Goal: Task Accomplishment & Management: Use online tool/utility

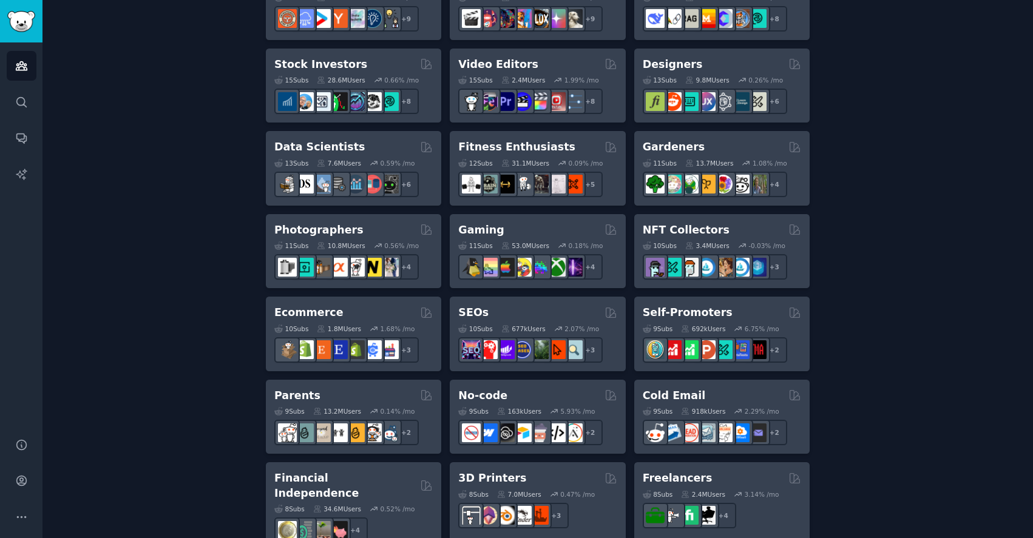
scroll to position [142, 0]
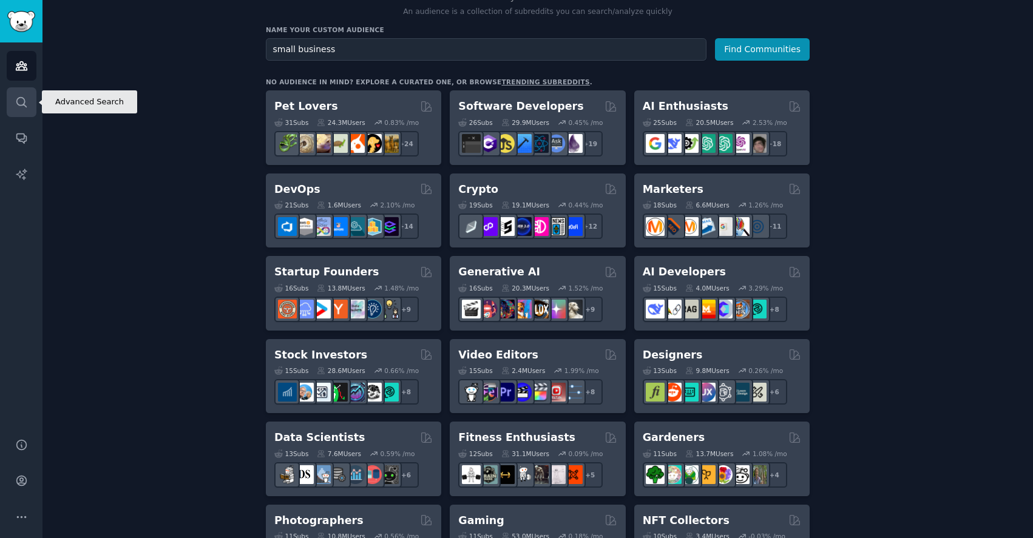
click at [21, 104] on icon "Sidebar" at bounding box center [21, 102] width 10 height 10
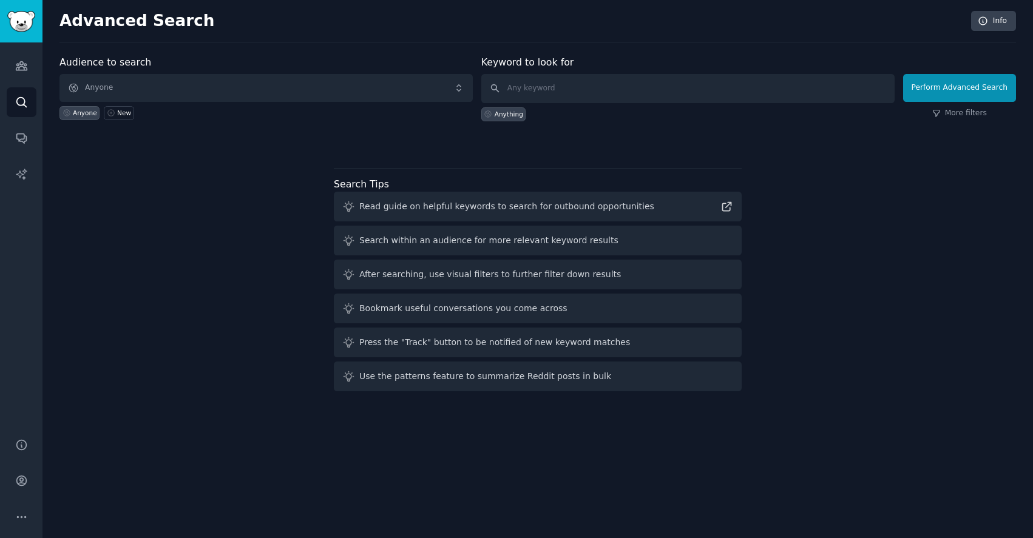
click at [235, 348] on div "Audience to search Anyone Anyone New Keyword to look for Anything Perform Advan…" at bounding box center [537, 225] width 956 height 341
click at [165, 95] on span "Anyone" at bounding box center [265, 88] width 413 height 28
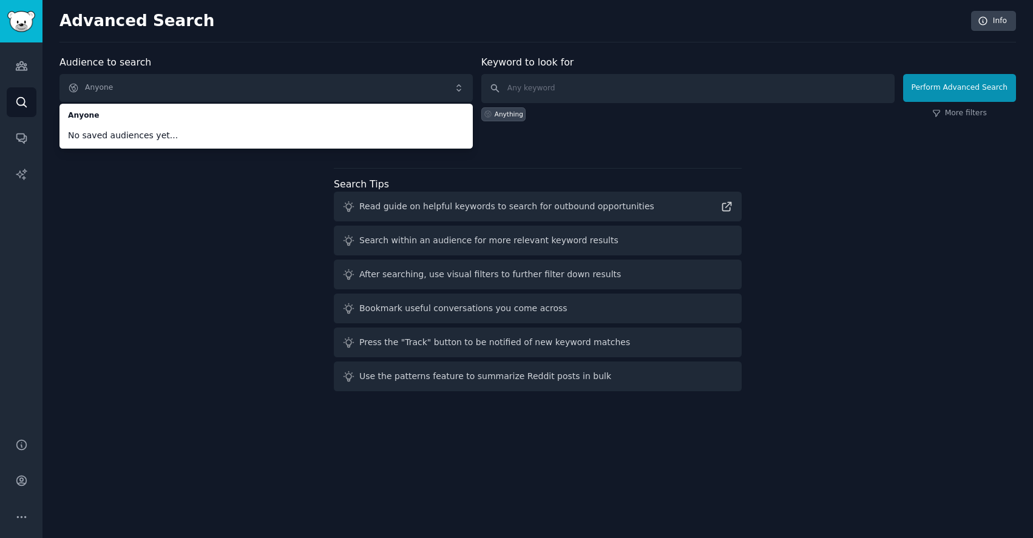
click at [161, 138] on span "No saved audiences yet..." at bounding box center [266, 135] width 396 height 13
click at [16, 69] on icon "Sidebar" at bounding box center [21, 66] width 11 height 8
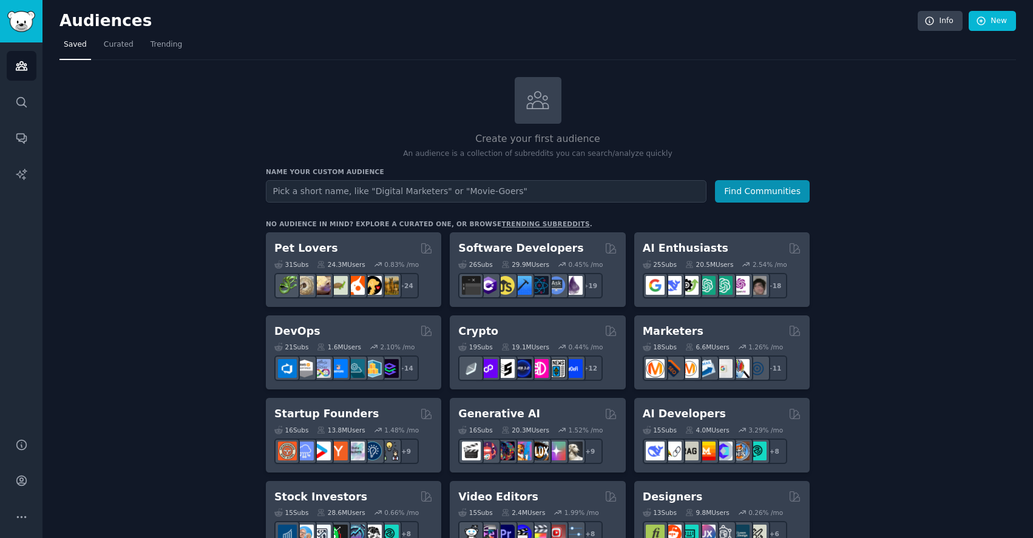
click at [373, 186] on input "text" at bounding box center [486, 191] width 441 height 22
type input "wine"
click at [715, 180] on button "Find Communities" at bounding box center [762, 191] width 95 height 22
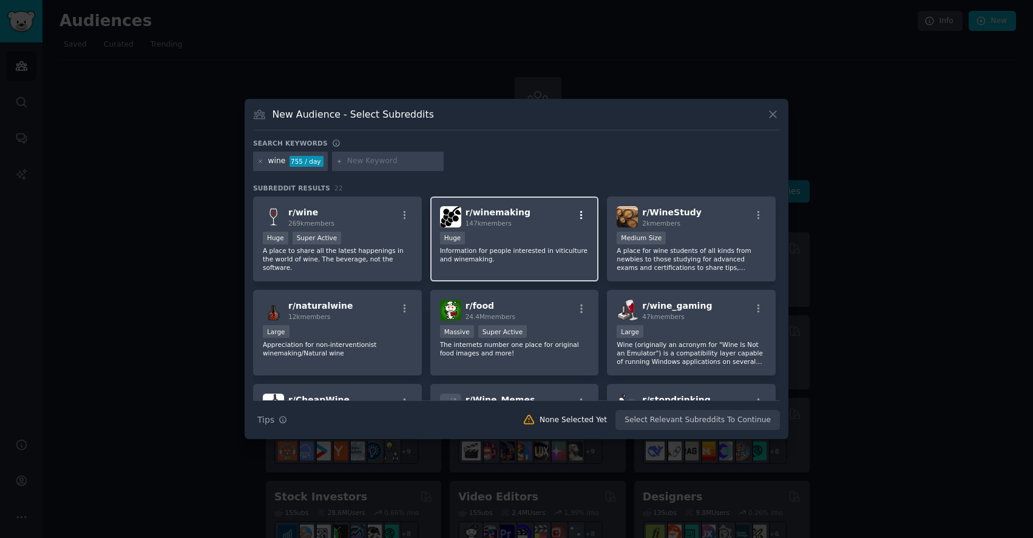
click at [580, 211] on icon "button" at bounding box center [581, 215] width 11 height 11
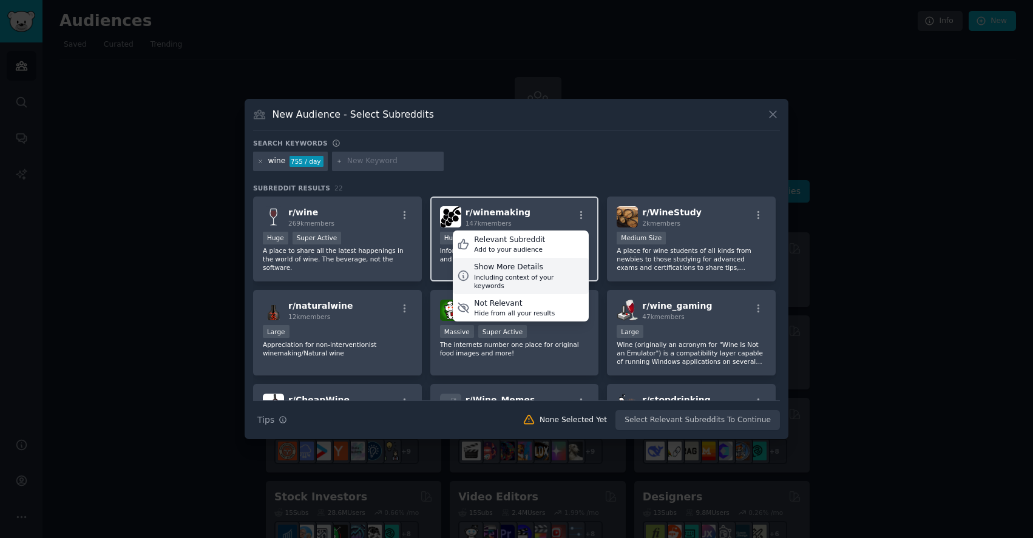
click at [560, 277] on div "Including context of your keywords" at bounding box center [529, 281] width 110 height 17
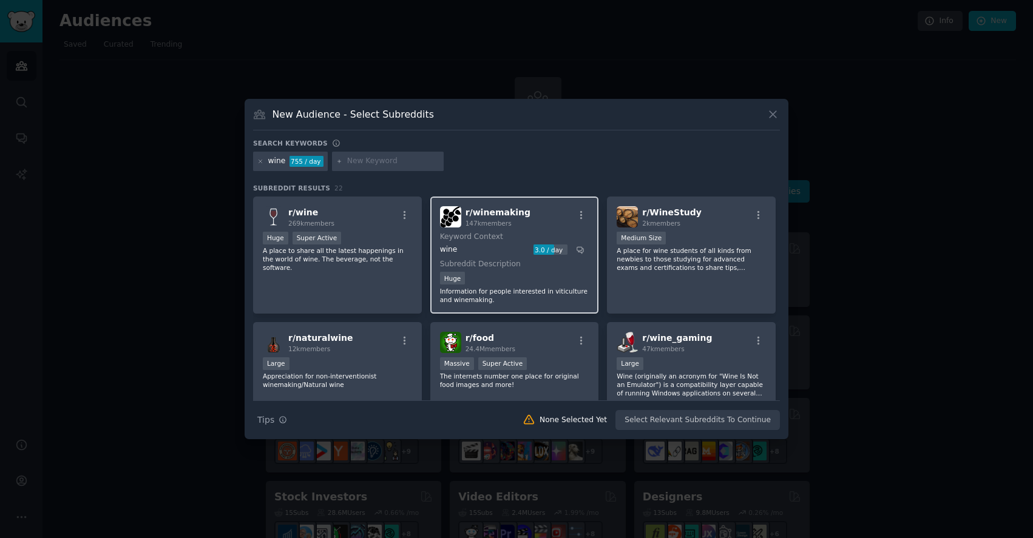
click at [560, 277] on div "Huge" at bounding box center [514, 279] width 149 height 15
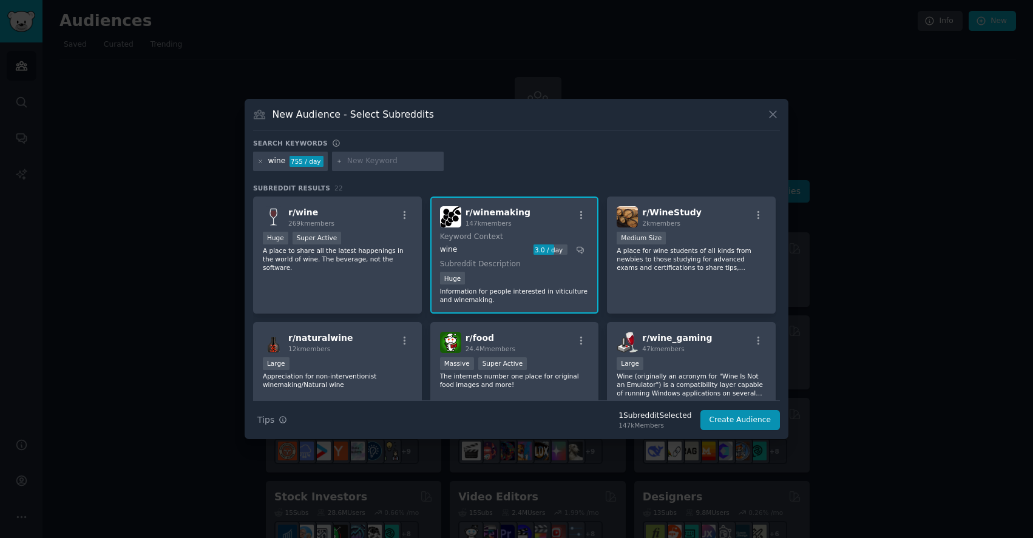
click at [558, 212] on div "r/ winemaking 147k members" at bounding box center [514, 216] width 149 height 21
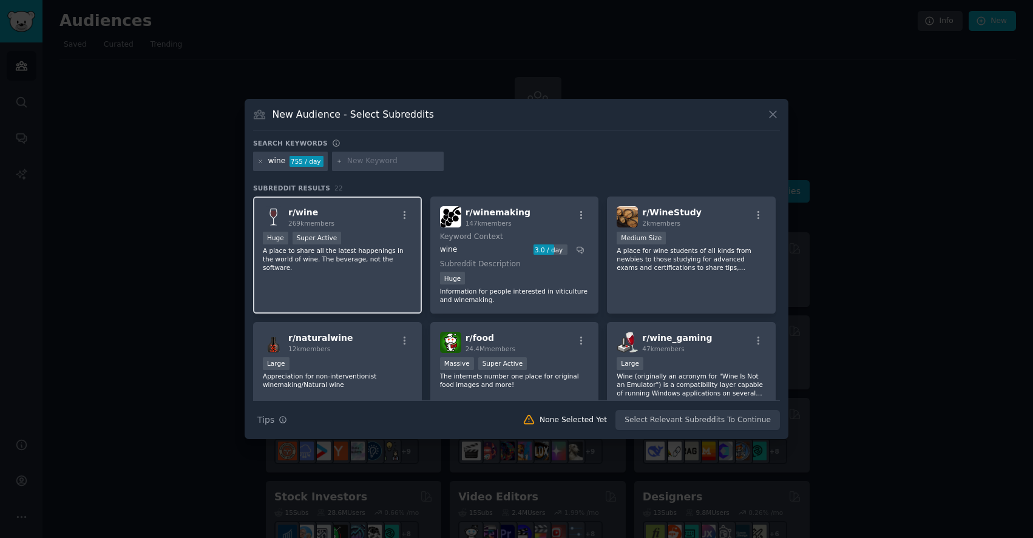
click at [349, 242] on div "Huge Super Active" at bounding box center [337, 239] width 149 height 15
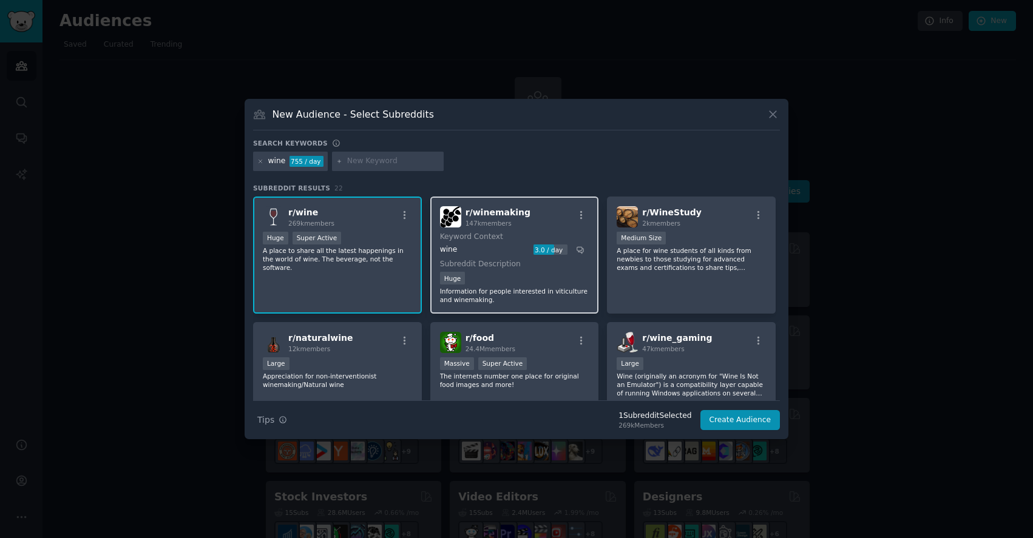
click at [464, 251] on div "wine" at bounding box center [485, 250] width 90 height 11
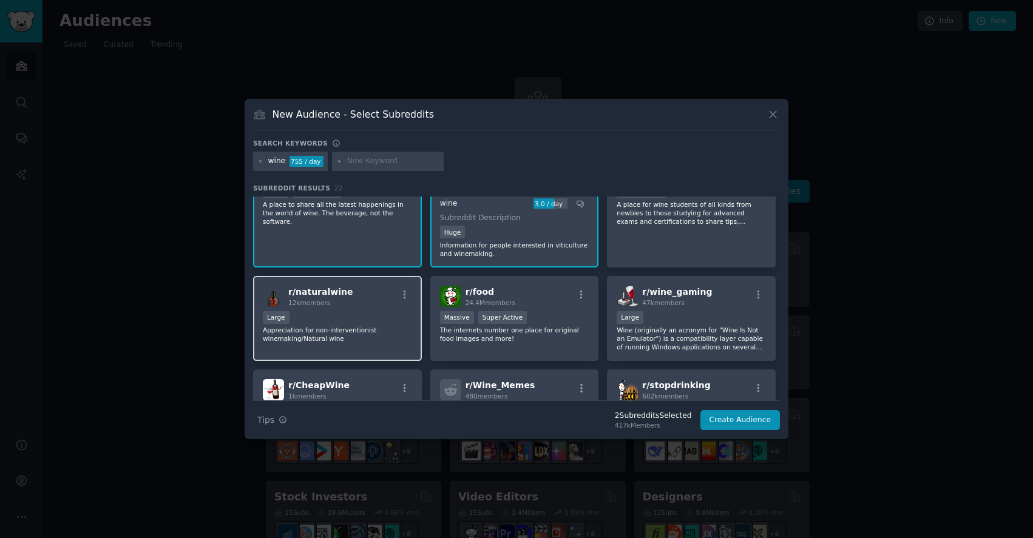
click at [360, 331] on p "Appreciation for non-interventionist winemaking/Natural wine" at bounding box center [337, 334] width 149 height 17
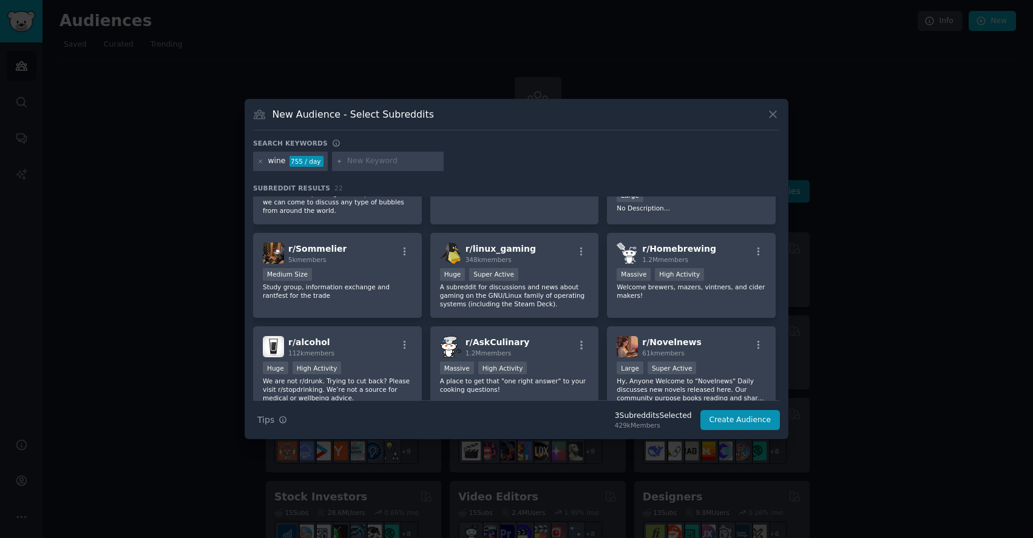
scroll to position [356, 0]
click at [342, 263] on div "r/ Sommelier 5k members" at bounding box center [337, 252] width 149 height 21
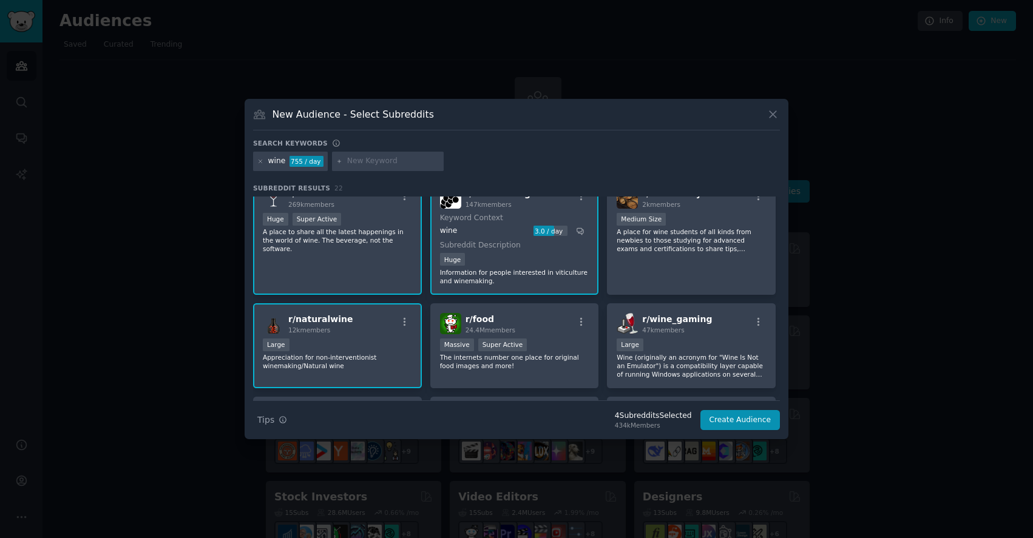
scroll to position [0, 0]
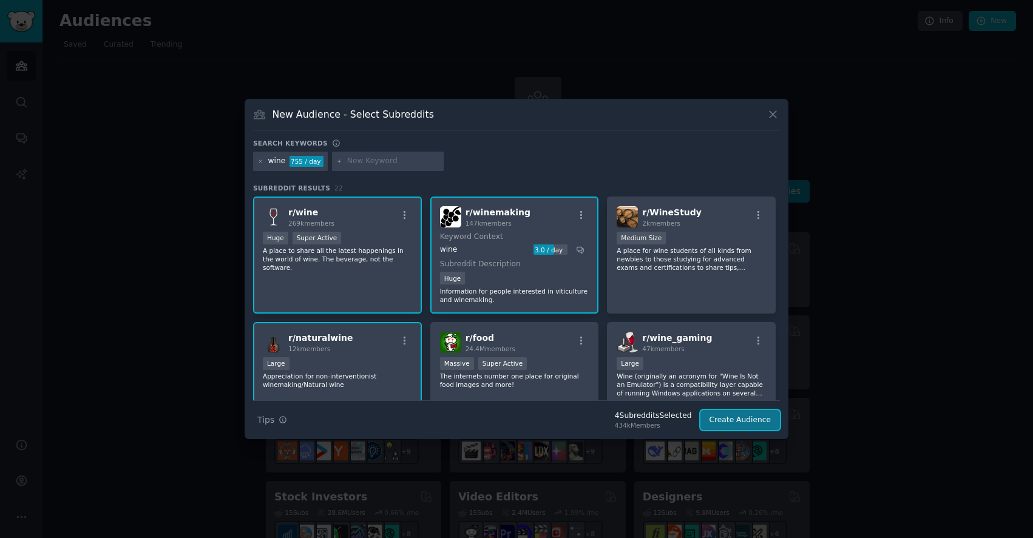
click at [739, 426] on button "Create Audience" at bounding box center [740, 420] width 80 height 21
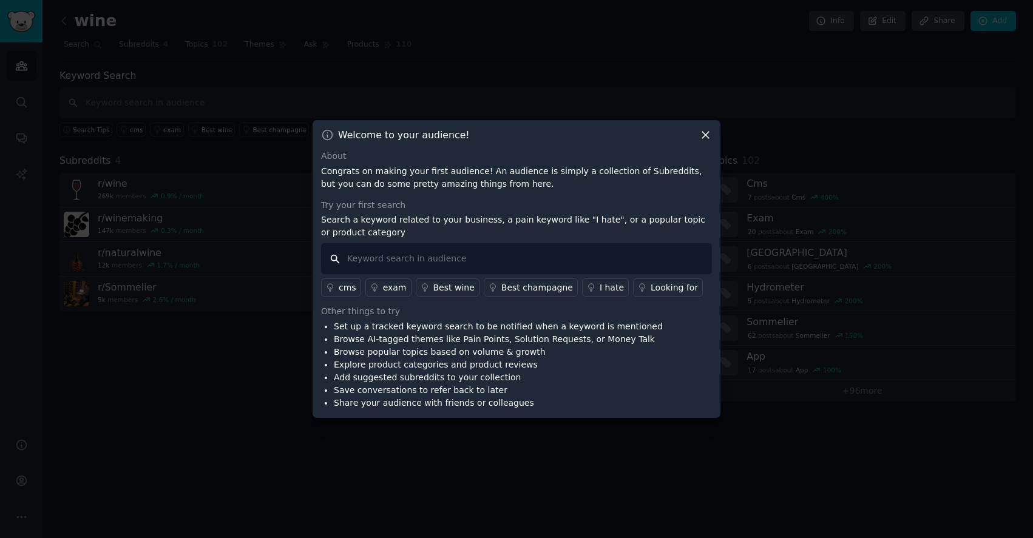
click at [426, 259] on input "text" at bounding box center [516, 258] width 391 height 31
click at [601, 293] on div "I hate" at bounding box center [612, 288] width 24 height 13
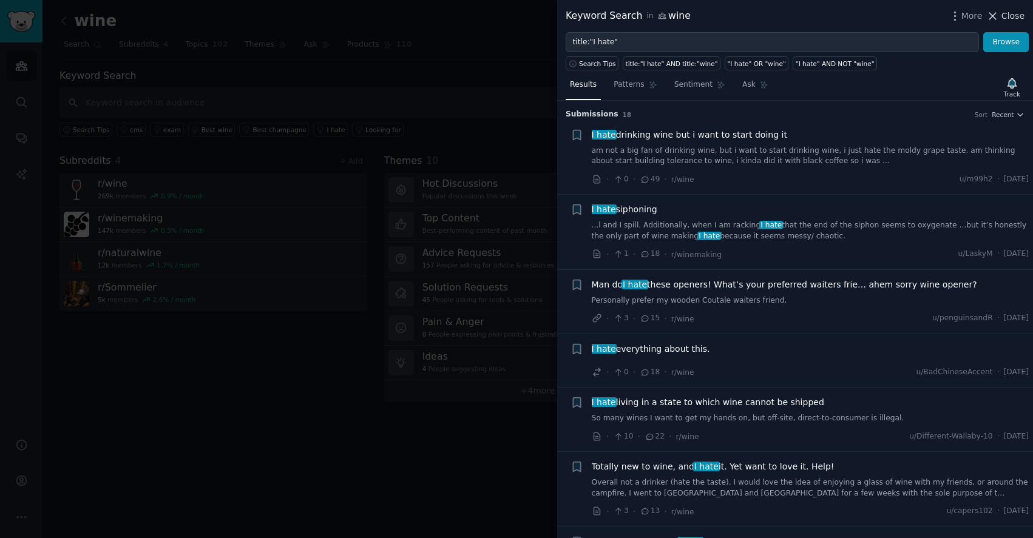
click at [1008, 14] on span "Close" at bounding box center [1012, 16] width 23 height 13
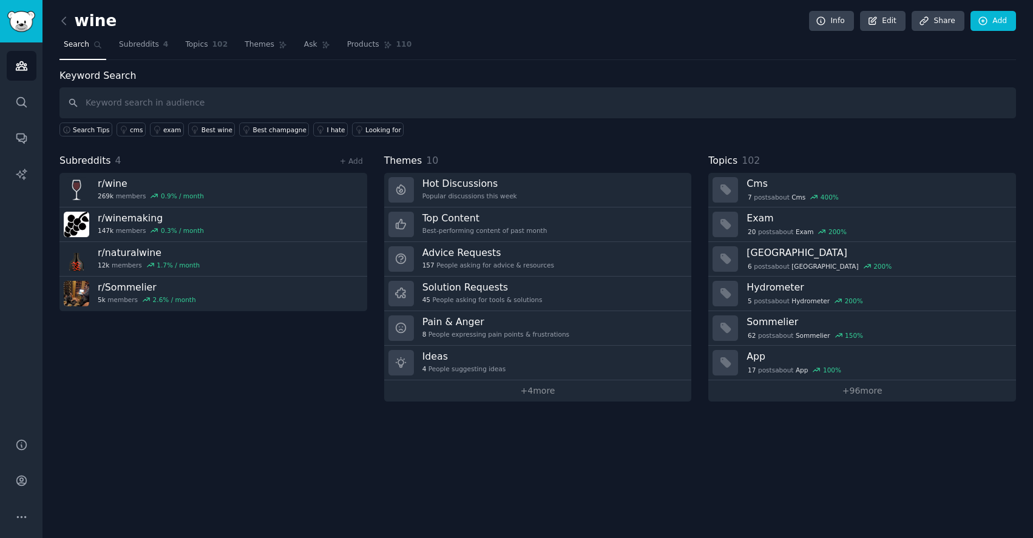
click at [130, 163] on div "Subreddits 4 + Add" at bounding box center [213, 161] width 308 height 15
click at [192, 381] on div "Subreddits 4 + Add r/ wine 269k members 0.9 % / month r/ winemaking 147k member…" at bounding box center [213, 278] width 308 height 248
click at [667, 33] on div "wine Info Edit Share Add" at bounding box center [537, 23] width 956 height 25
